Goal: Transaction & Acquisition: Book appointment/travel/reservation

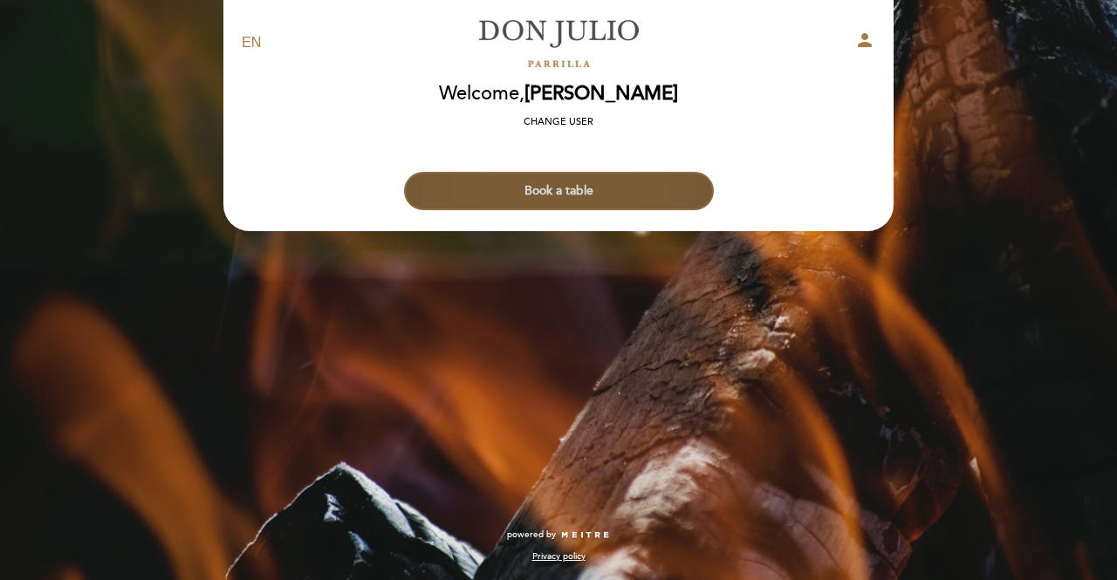
click at [543, 186] on button "Book a table" at bounding box center [559, 191] width 310 height 38
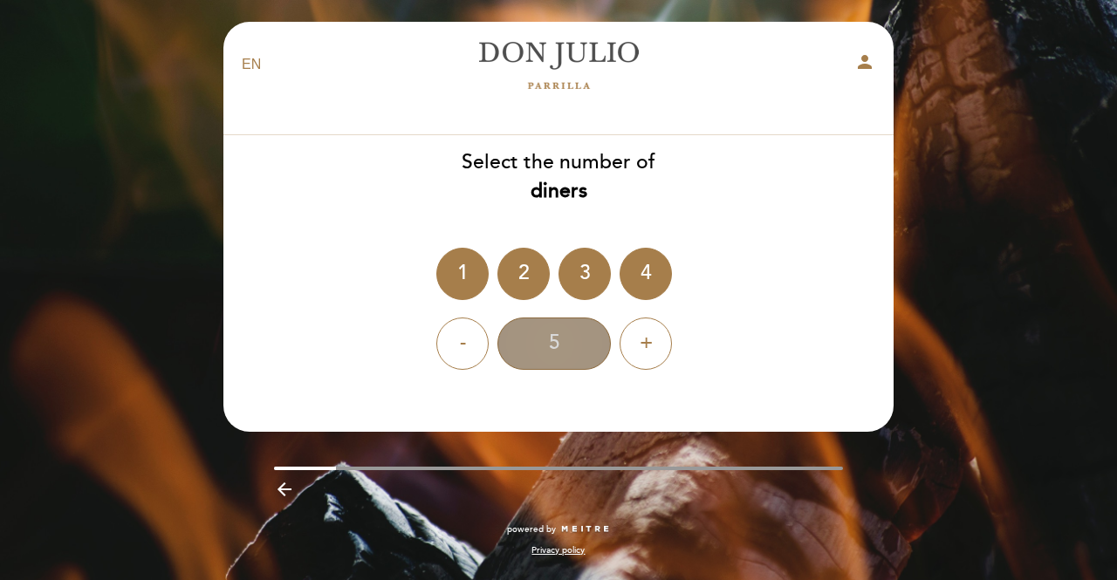
click at [569, 339] on div "5" at bounding box center [553, 344] width 113 height 52
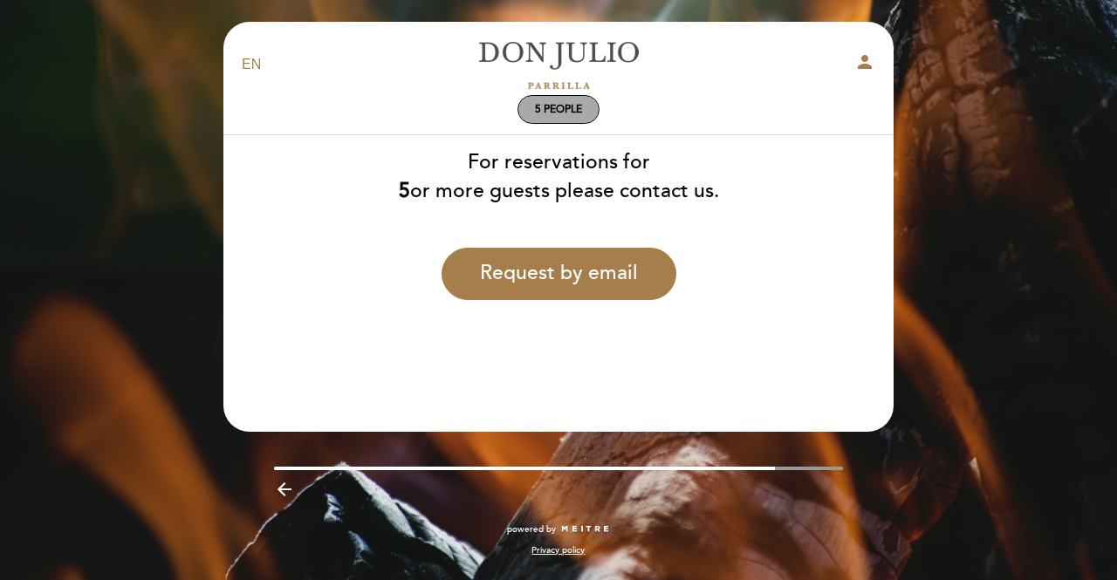
click at [568, 113] on span "5 people" at bounding box center [558, 109] width 47 height 13
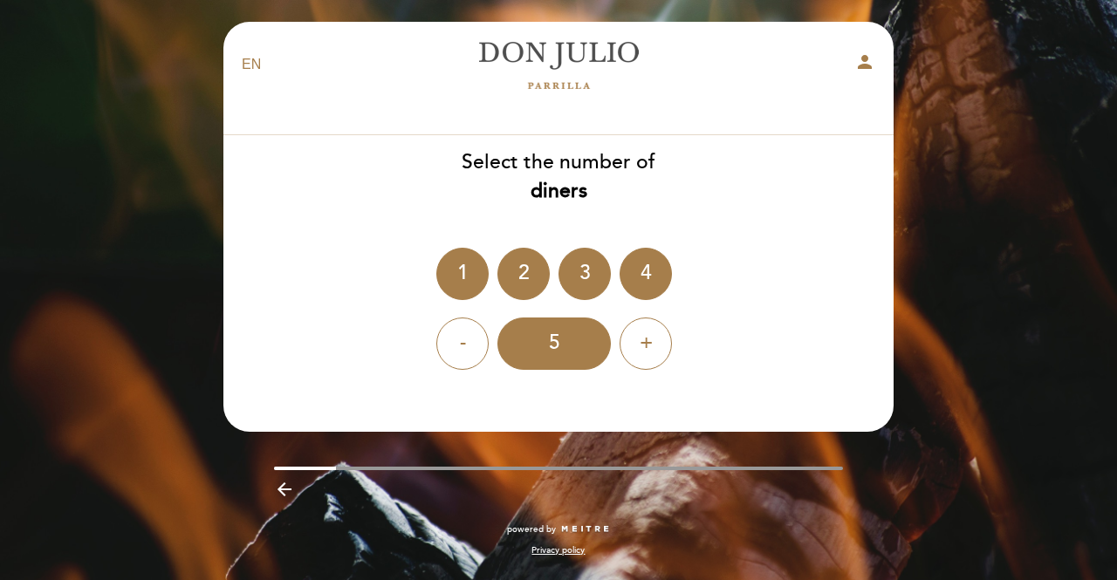
drag, startPoint x: 652, startPoint y: 267, endPoint x: 654, endPoint y: 199, distance: 68.1
click at [654, 199] on div "Select the number of diners 1 2 3 4 - 5 +" at bounding box center [559, 259] width 672 height 222
click at [581, 271] on div "3" at bounding box center [584, 274] width 52 height 52
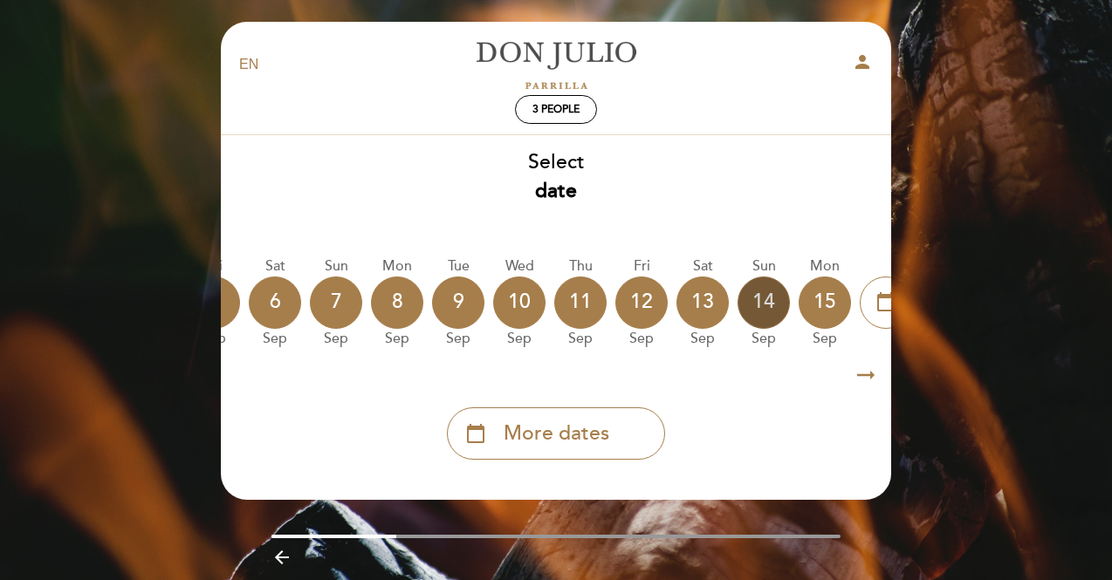
scroll to position [0, 513]
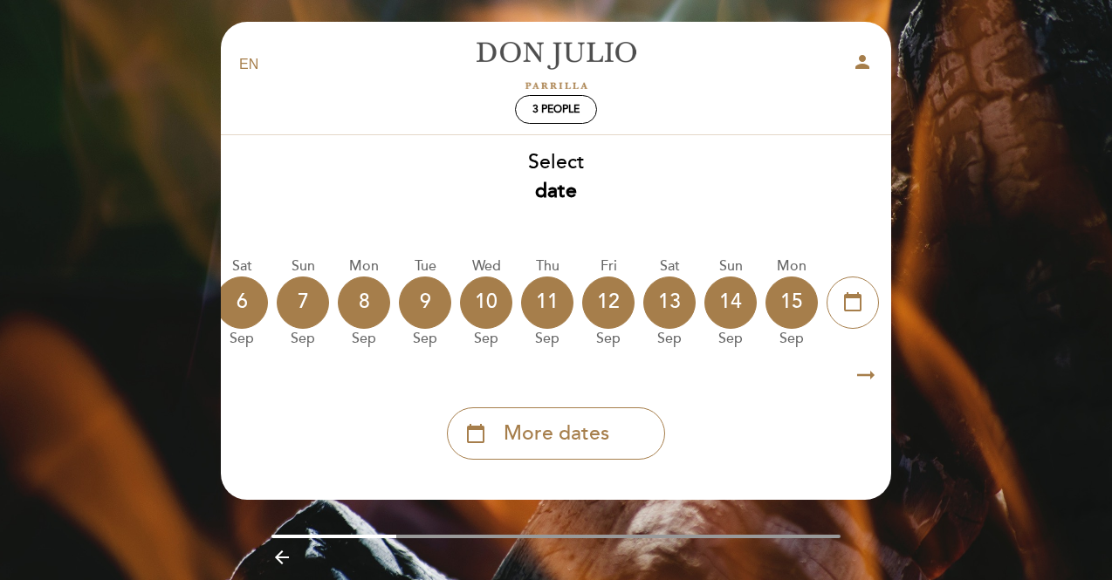
click at [861, 382] on icon "arrow_right_alt" at bounding box center [866, 376] width 26 height 38
click at [869, 364] on icon "arrow_right_alt" at bounding box center [866, 376] width 26 height 38
click at [579, 405] on div "calendar_today More dates" at bounding box center [556, 426] width 672 height 65
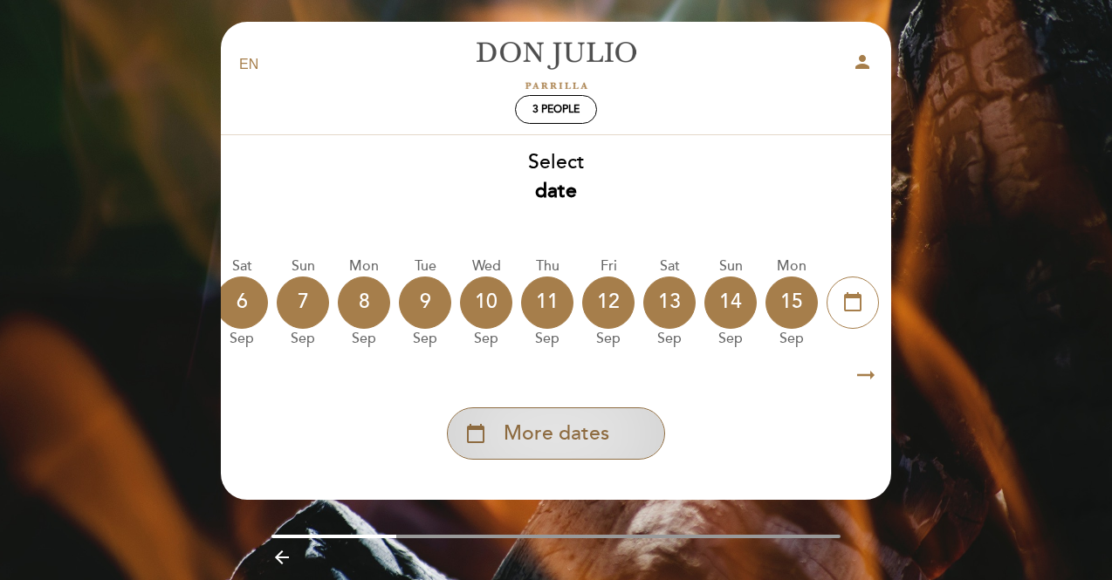
click at [605, 416] on div "calendar_today More dates" at bounding box center [556, 433] width 218 height 52
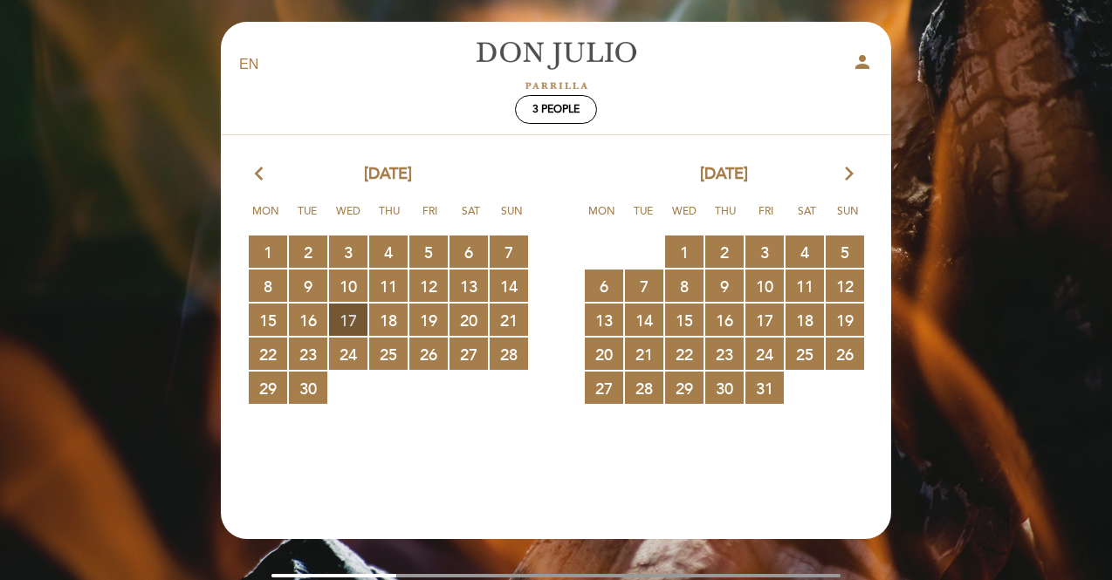
click at [347, 319] on span "17 RESERVATIONS AVAILABLE" at bounding box center [348, 320] width 38 height 32
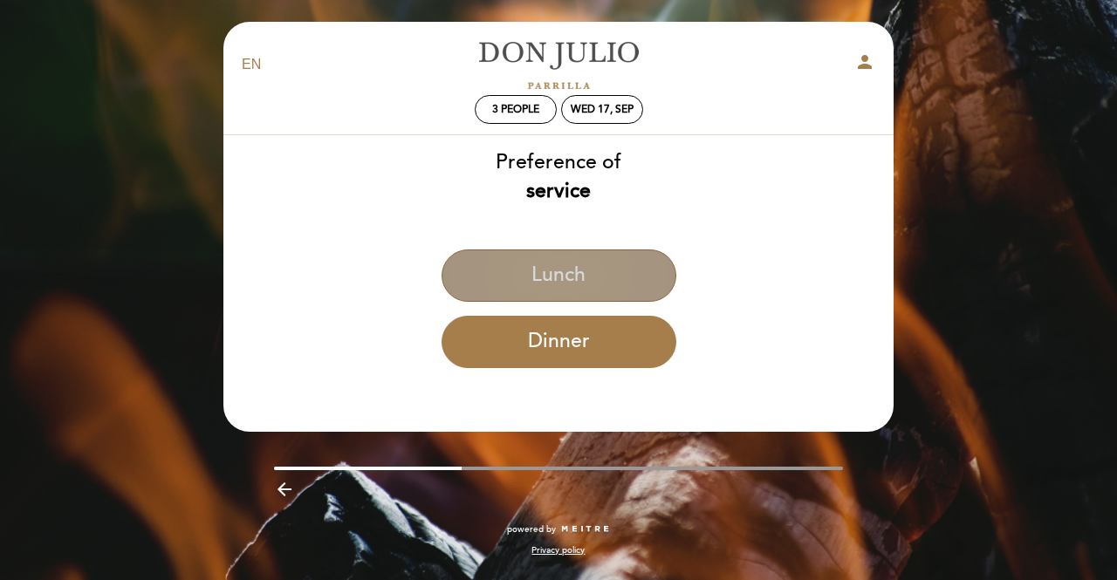
click at [532, 286] on button "Lunch" at bounding box center [559, 276] width 235 height 52
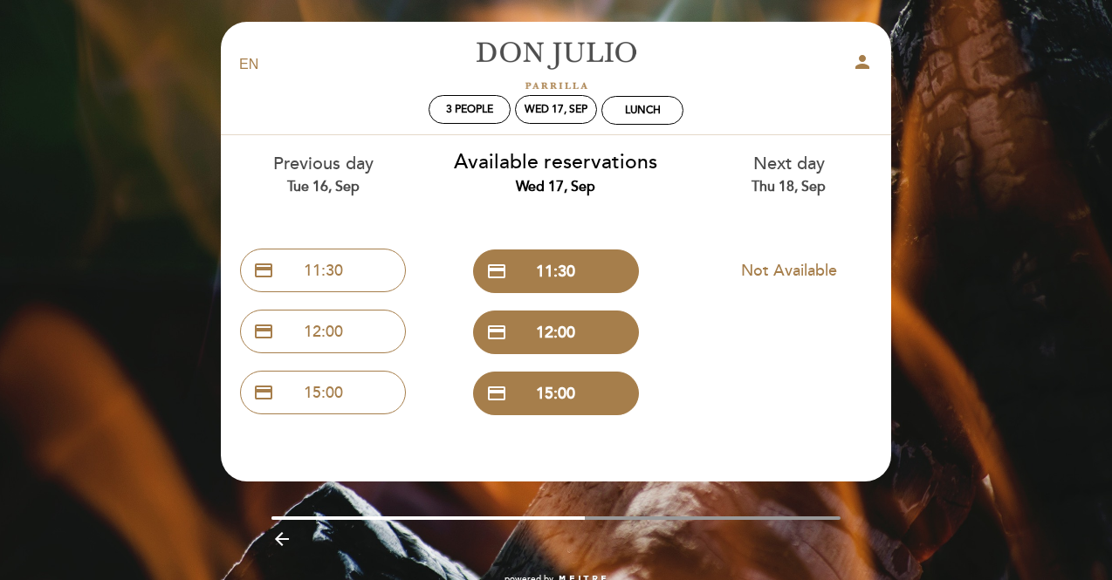
click at [173, 139] on div "EN ES PT Don Julio person 3 people Wed 17, Sep Lunch Welcome Welcome, James Buc…" at bounding box center [556, 312] width 1112 height 624
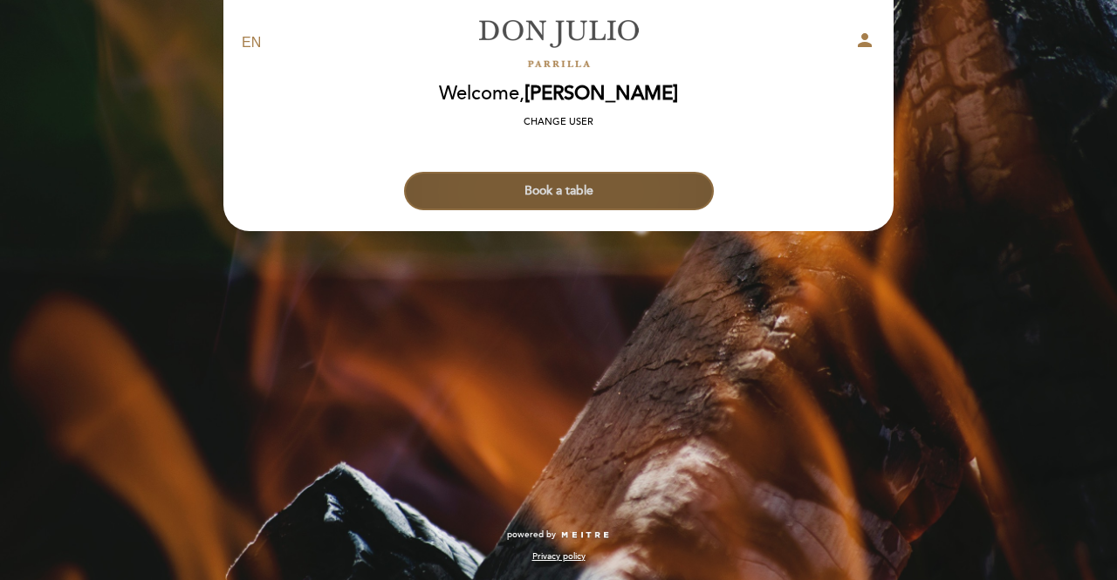
click at [564, 186] on button "Book a table" at bounding box center [559, 191] width 310 height 38
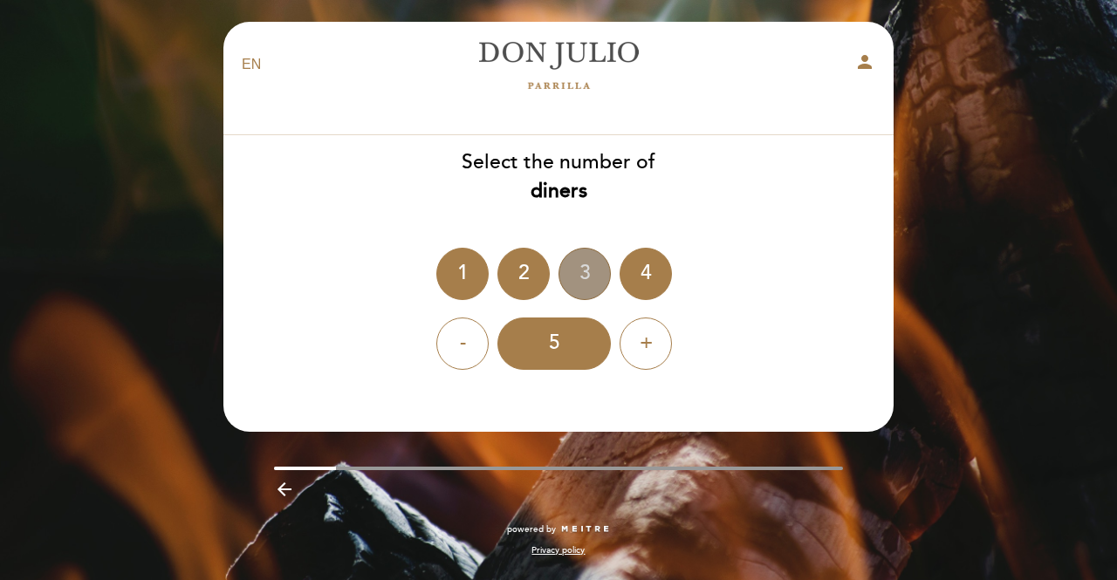
click at [564, 270] on div "3" at bounding box center [584, 274] width 52 height 52
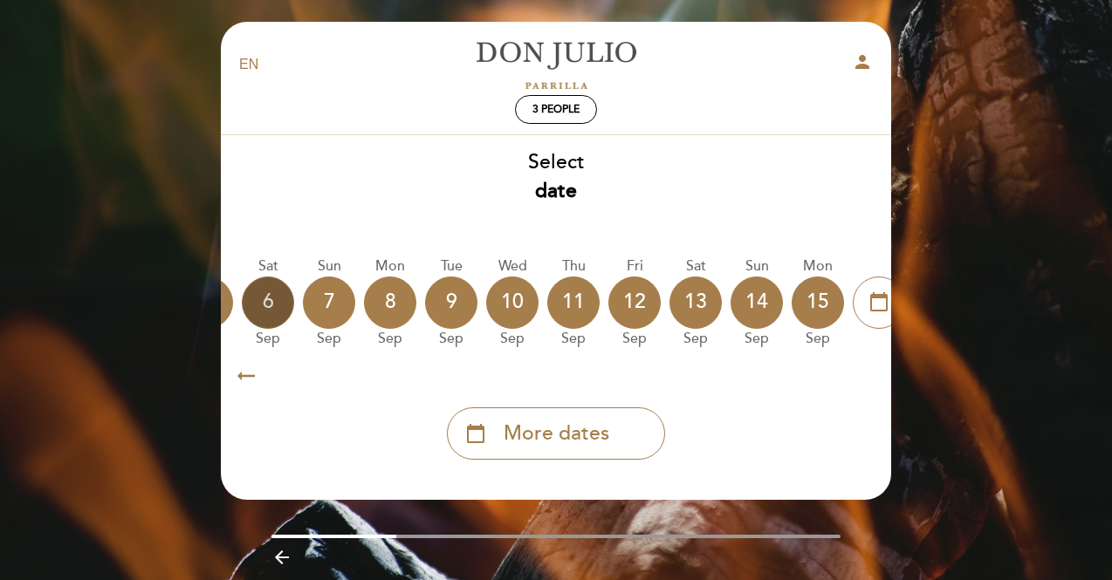
scroll to position [0, 513]
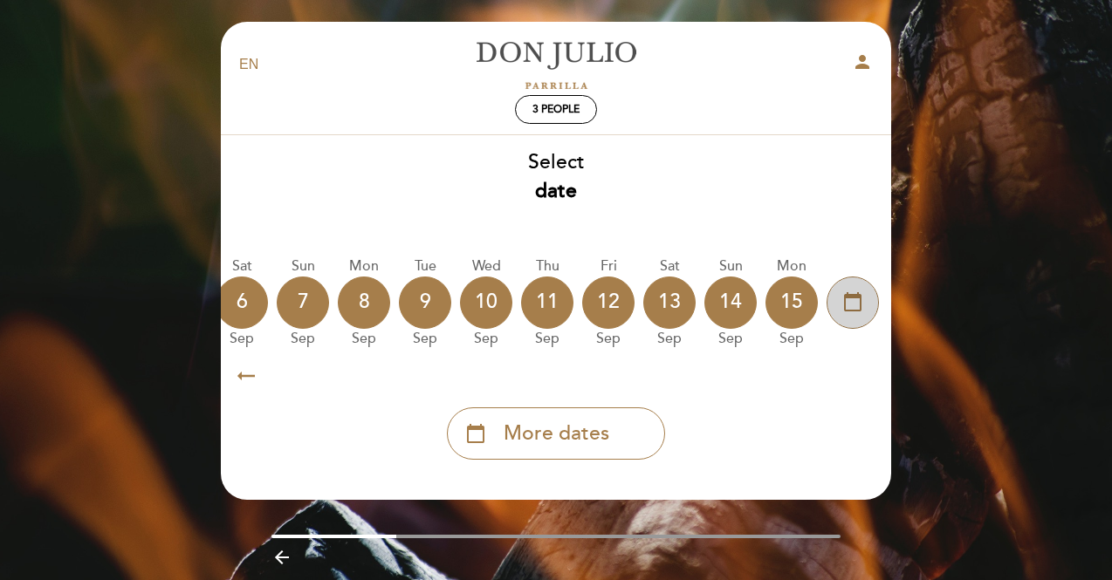
click at [853, 313] on icon "calendar_today" at bounding box center [852, 302] width 21 height 30
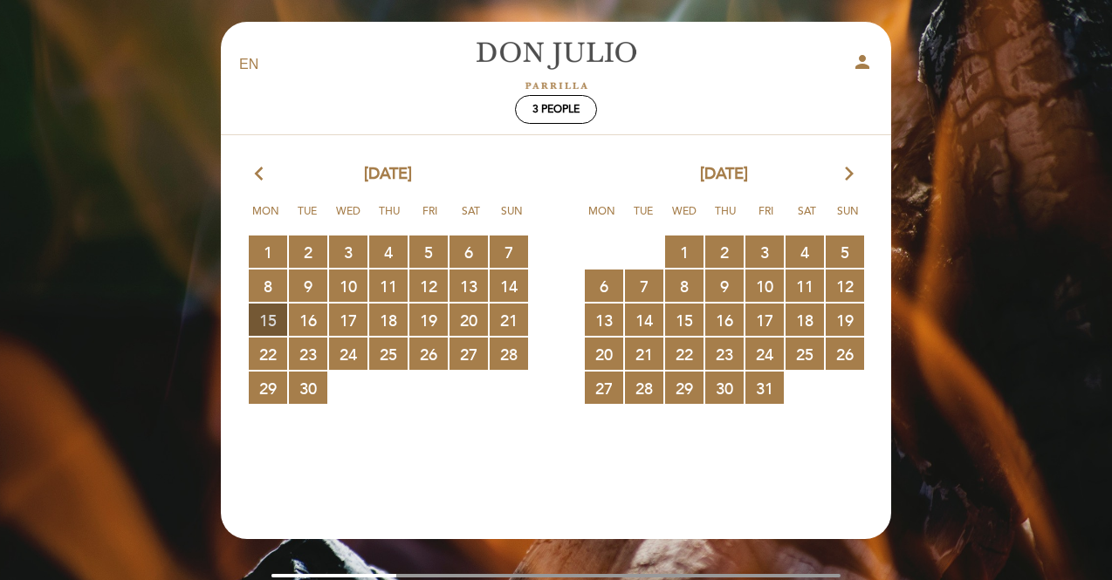
click at [265, 312] on span "15 RESERVATIONS AVAILABLE" at bounding box center [268, 320] width 38 height 32
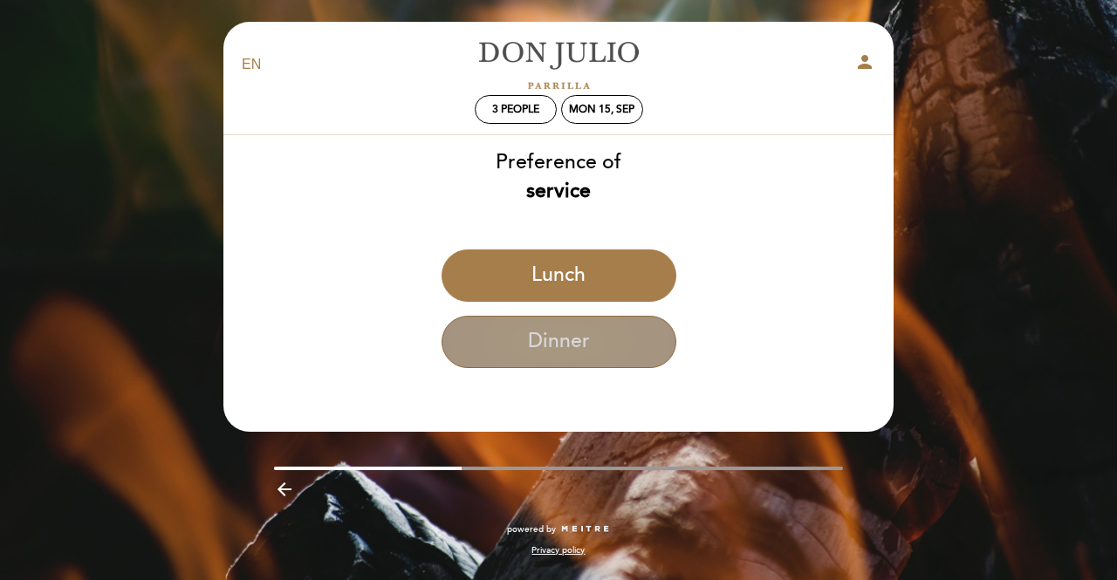
click at [526, 339] on button "Dinner" at bounding box center [559, 342] width 235 height 52
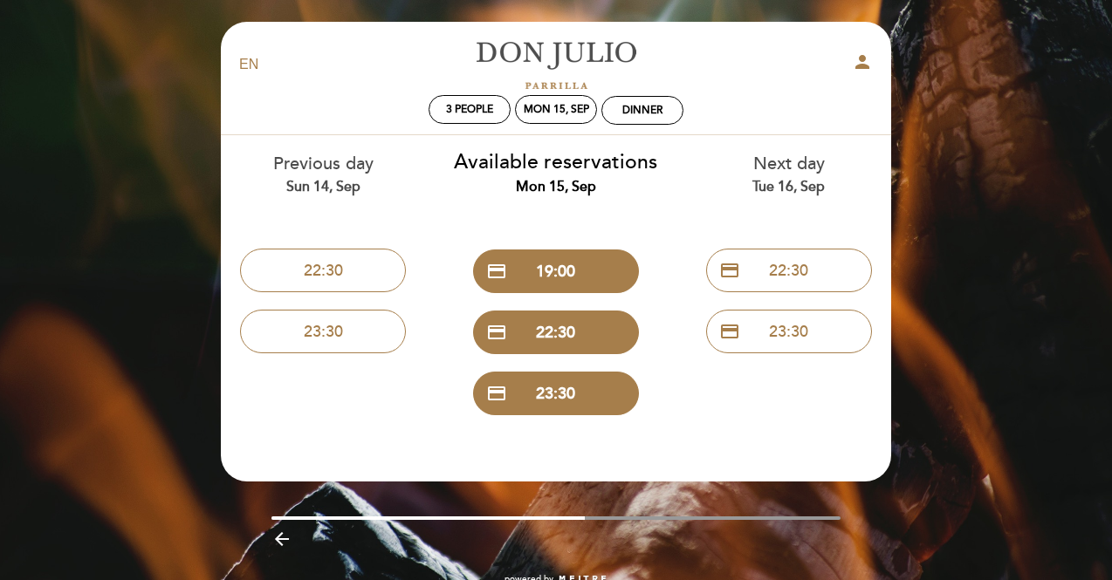
click at [62, 130] on div "EN ES PT [PERSON_NAME] person 3 people Mon 15, Sep Dinner Welcome Welcome, [PER…" at bounding box center [556, 312] width 1112 height 624
